Goal: Check status: Check status

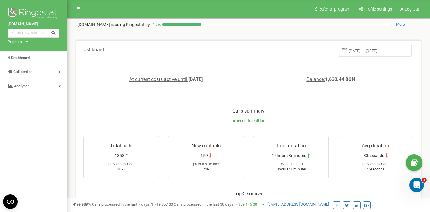
click at [380, 54] on input "[DATE] - [DATE]" at bounding box center [375, 51] width 73 height 12
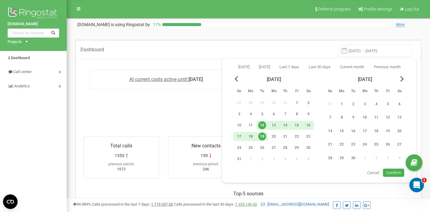
click at [262, 136] on div "19" at bounding box center [262, 137] width 8 height 8
click at [391, 174] on span "Confirm" at bounding box center [393, 172] width 15 height 5
type input "[DATE] - [DATE]"
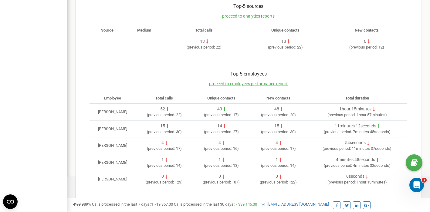
scroll to position [188, 0]
